Goal: Register for event/course

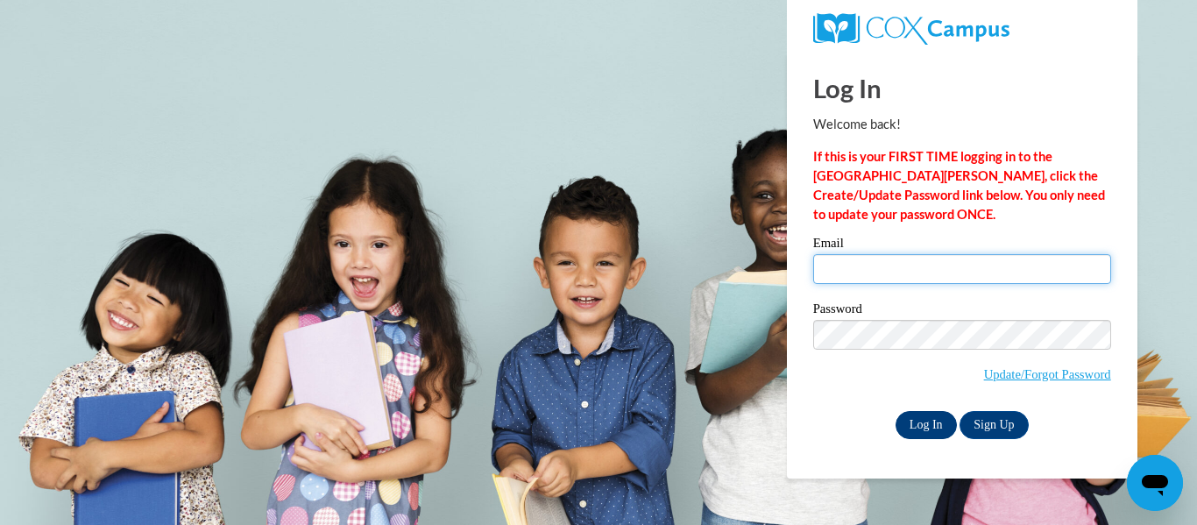
type input "[EMAIL_ADDRESS][DOMAIN_NAME]"
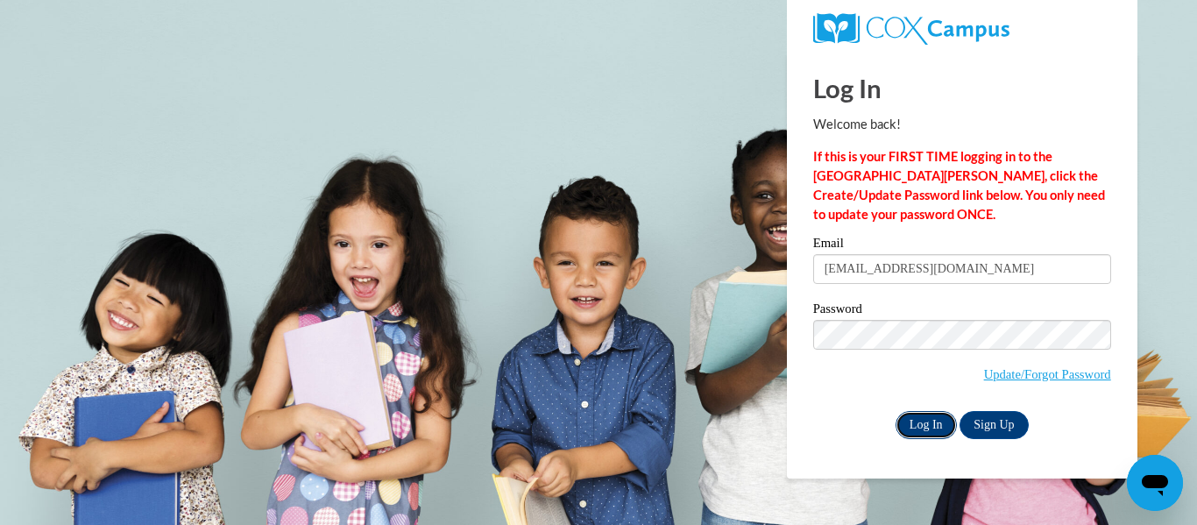
click at [916, 418] on input "Log In" at bounding box center [925, 425] width 61 height 28
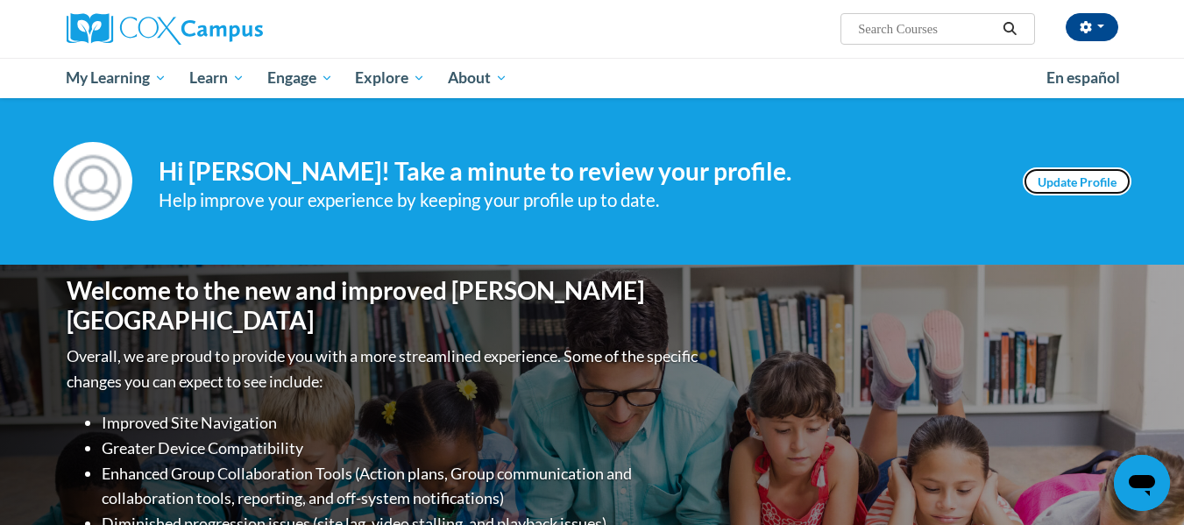
click at [1106, 179] on link "Update Profile" at bounding box center [1076, 181] width 109 height 28
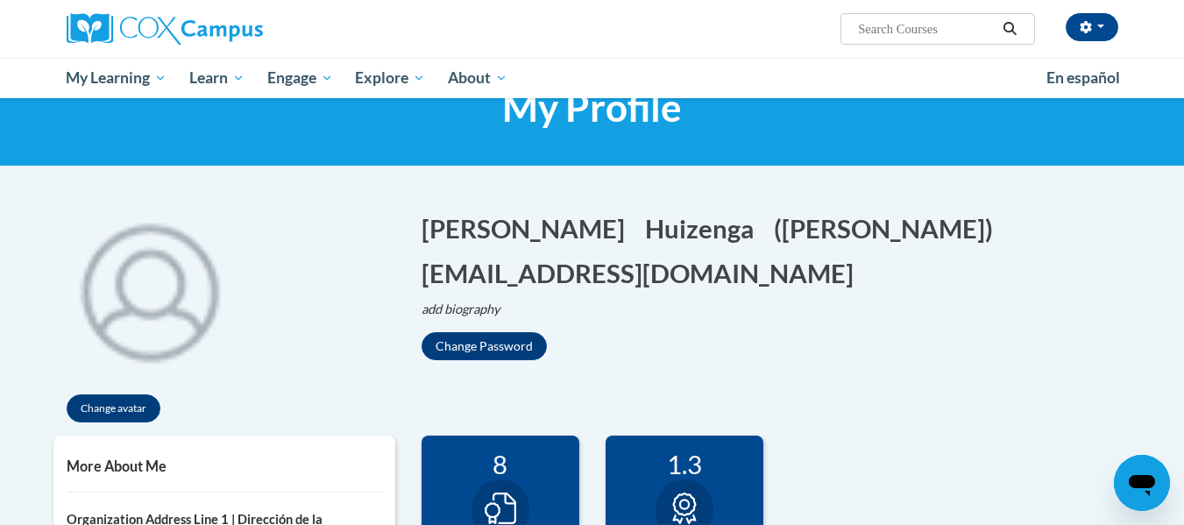
scroll to position [66, 0]
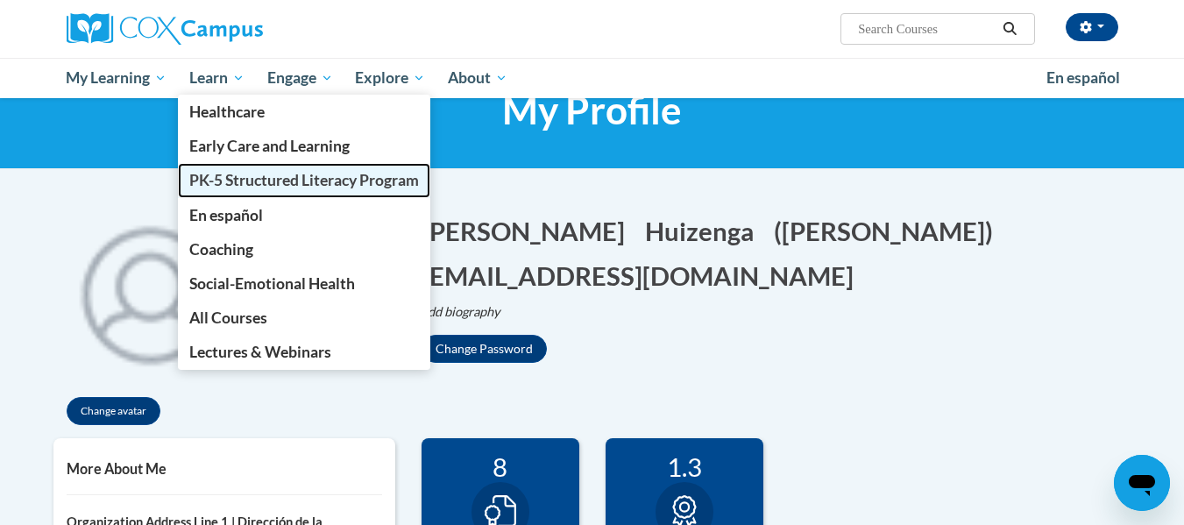
click at [248, 182] on span "PK-5 Structured Literacy Program" at bounding box center [304, 180] width 230 height 18
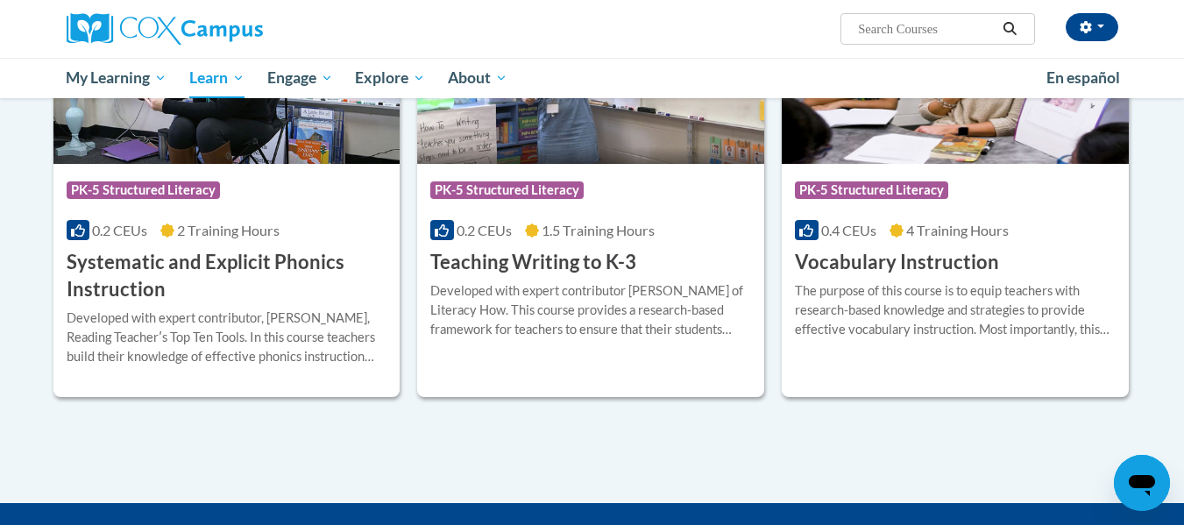
scroll to position [2002, 0]
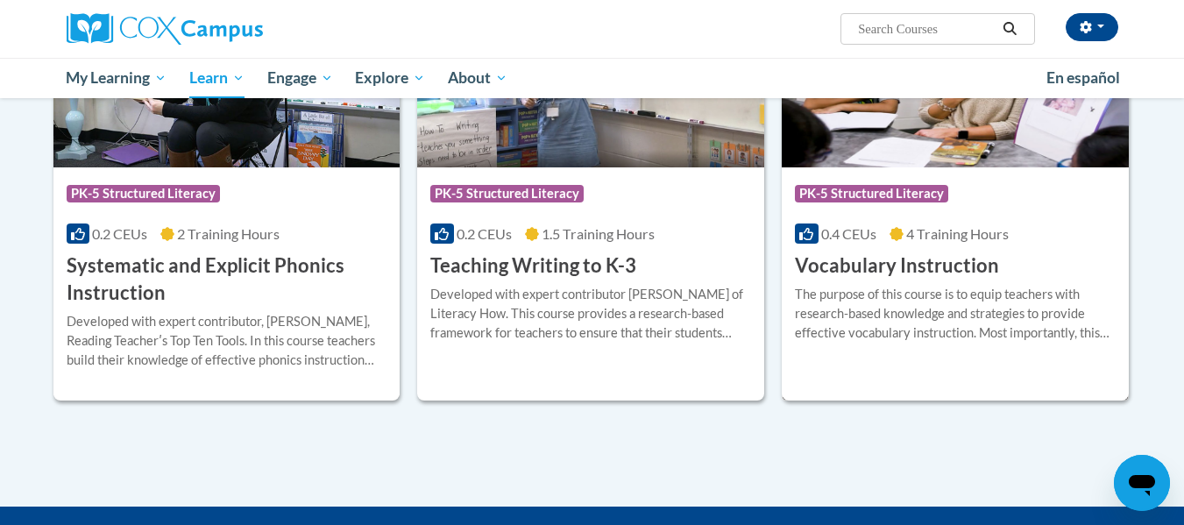
click at [937, 282] on div "More Info Enroll The purpose of this course is to equip teachers with research-…" at bounding box center [954, 323] width 347 height 89
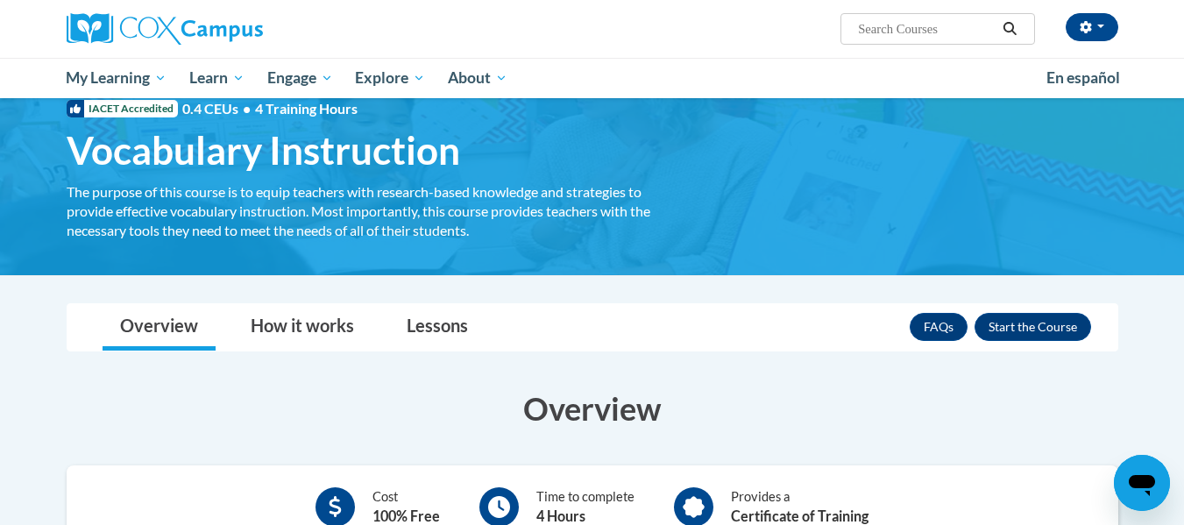
scroll to position [54, 0]
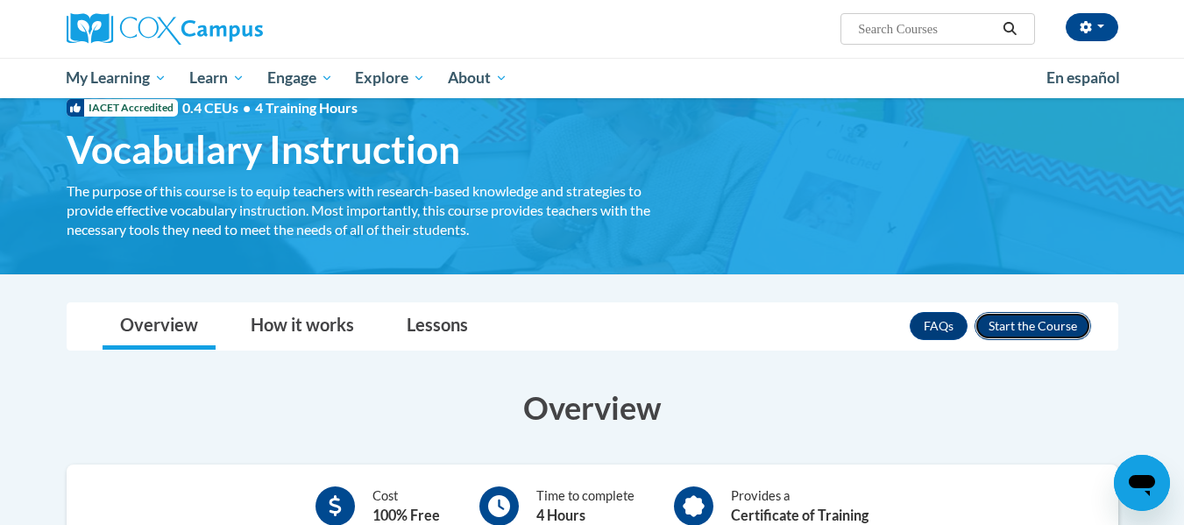
click at [1057, 332] on button "Enroll" at bounding box center [1032, 326] width 117 height 28
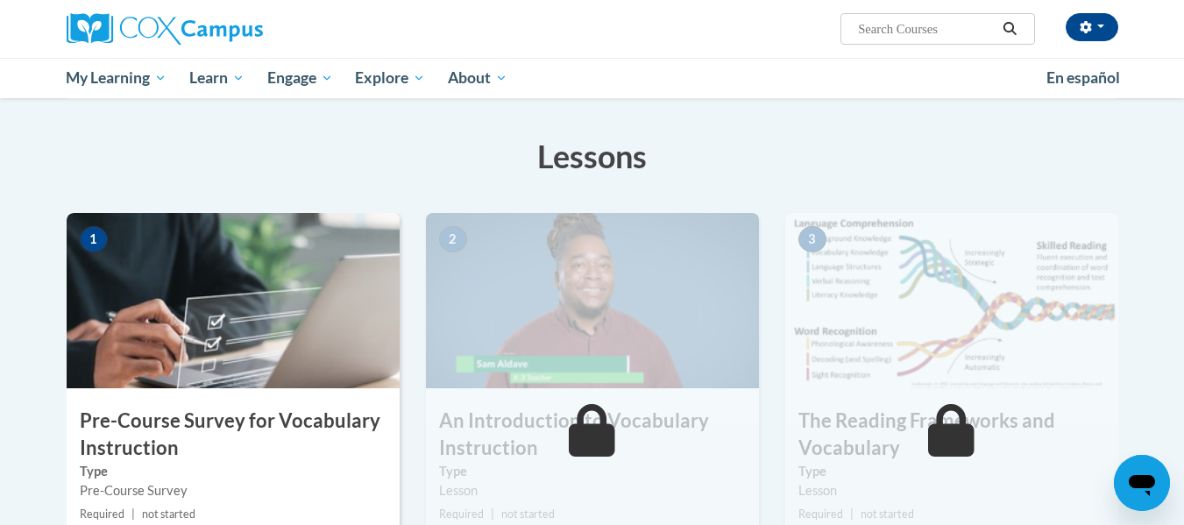
scroll to position [244, 0]
